Goal: Task Accomplishment & Management: Use online tool/utility

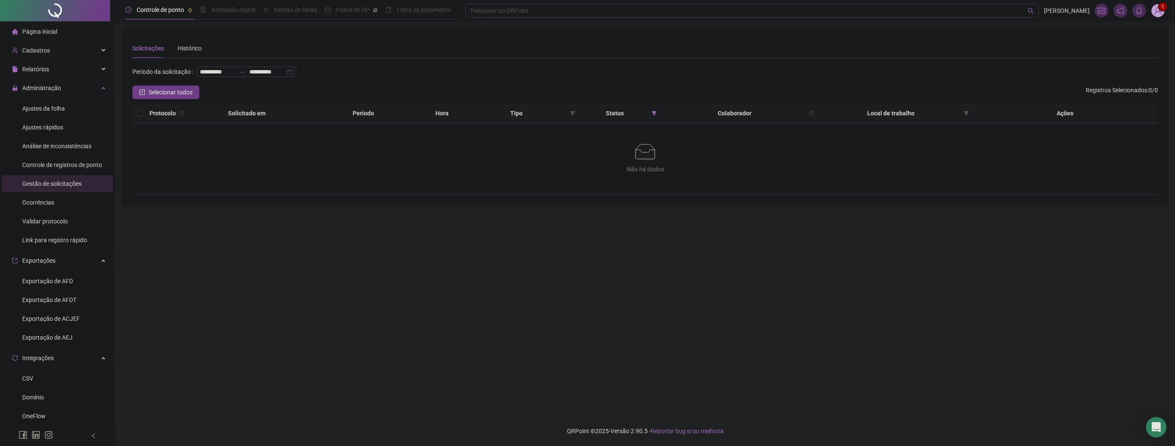
scroll to position [49, 0]
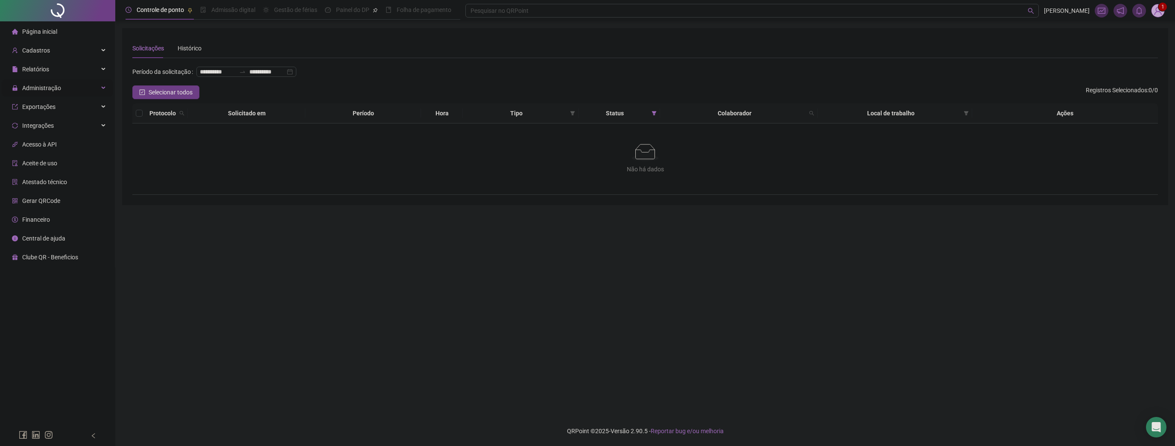
click at [44, 87] on span "Administração" at bounding box center [41, 88] width 39 height 7
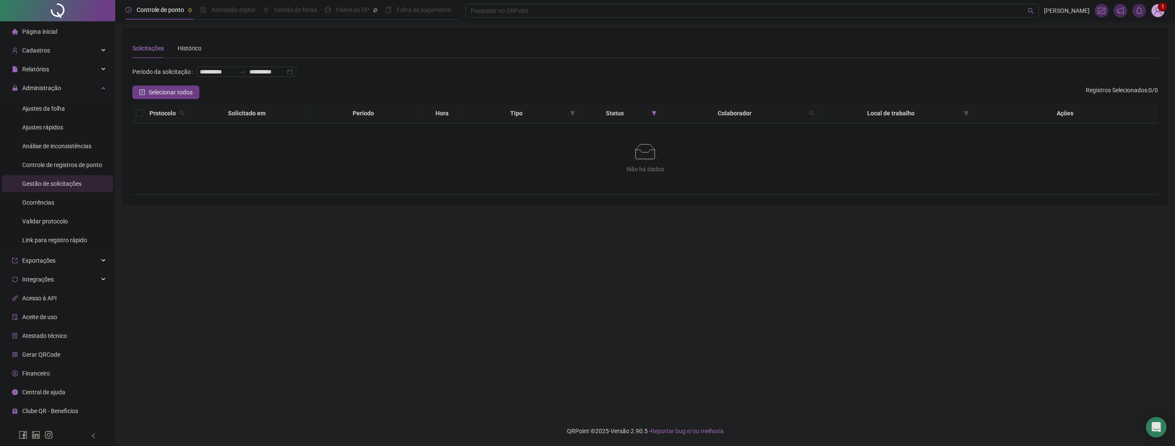
drag, startPoint x: 46, startPoint y: 111, endPoint x: 120, endPoint y: 124, distance: 75.0
click at [46, 111] on span "Ajustes da folha" at bounding box center [43, 108] width 43 height 7
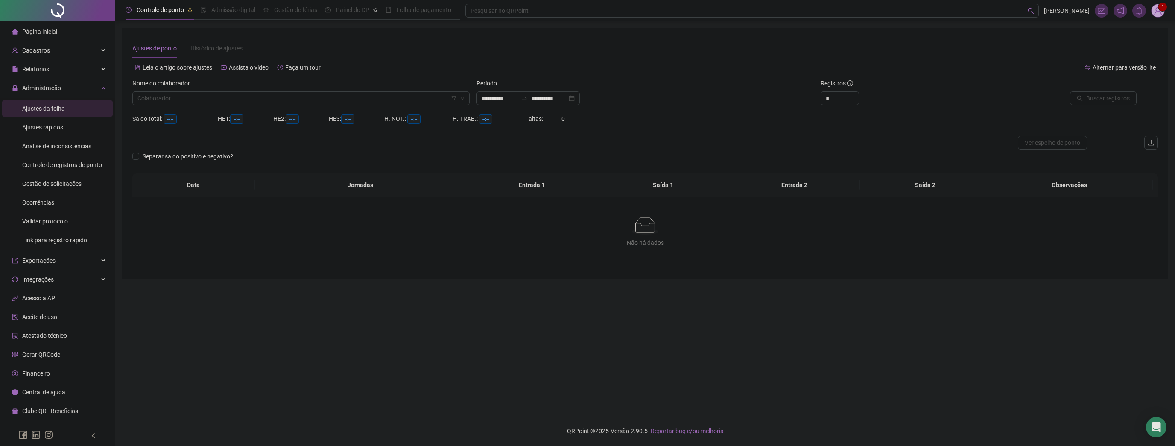
type input "**********"
click at [305, 91] on div "Nome do colaborador" at bounding box center [300, 85] width 337 height 13
click at [301, 96] on input "search" at bounding box center [296, 98] width 319 height 13
click at [241, 114] on div "GENESIS DEXIRET CORDOBA RONDON" at bounding box center [301, 115] width 324 height 9
click at [1086, 100] on button "Buscar registros" at bounding box center [1103, 98] width 67 height 14
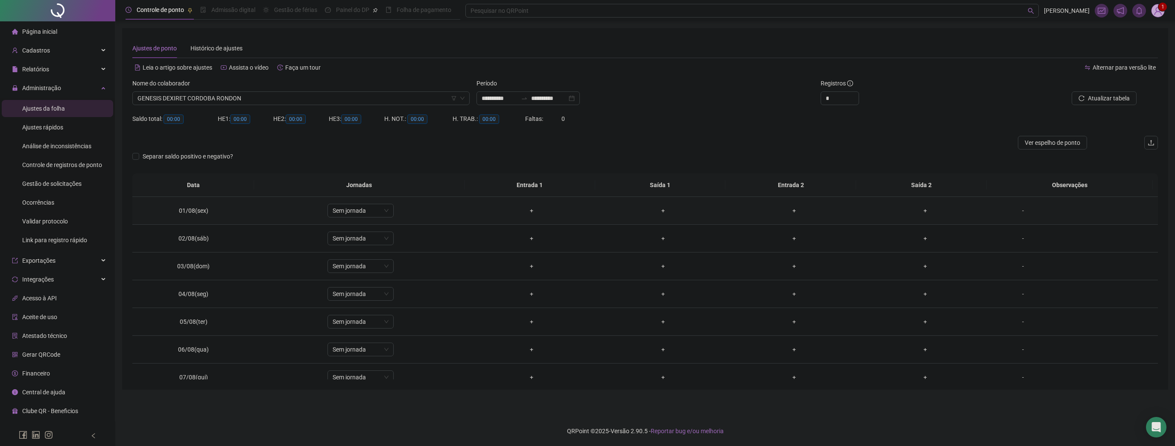
click at [1014, 211] on div "-" at bounding box center [1023, 210] width 50 height 9
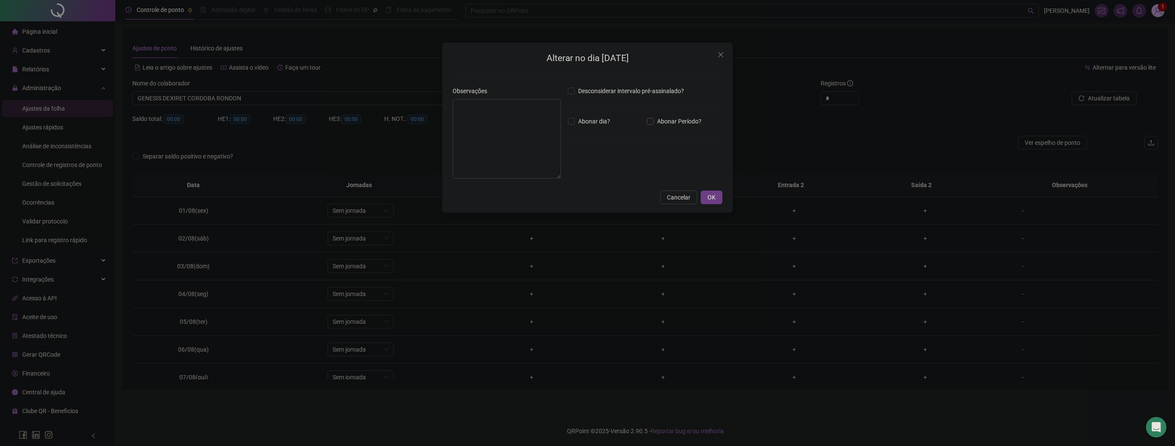
click at [683, 123] on span "Abonar Período?" at bounding box center [679, 121] width 51 height 9
